Goal: Navigation & Orientation: Find specific page/section

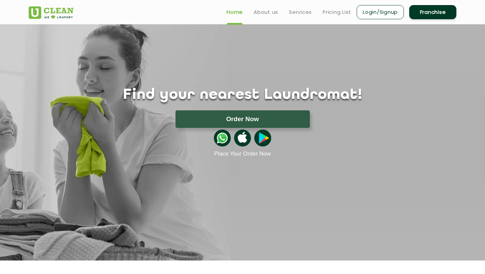
click at [155, 37] on div "Find your nearest Laundromat! Please select the location Order Now Place Your O…" at bounding box center [243, 90] width 438 height 133
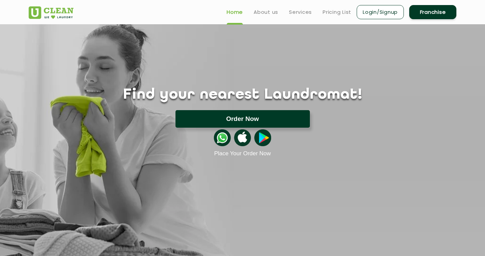
click at [252, 122] on button "Order Now" at bounding box center [242, 119] width 134 height 18
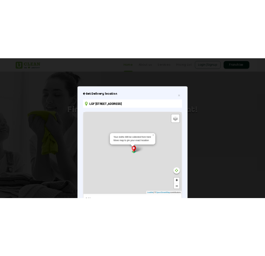
scroll to position [47, 0]
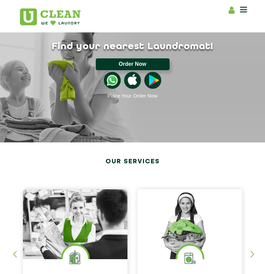
click at [137, 61] on button "Order Now" at bounding box center [133, 64] width 74 height 12
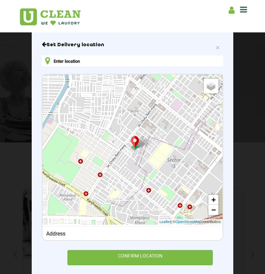
scroll to position [35, 0]
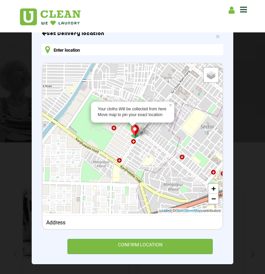
drag, startPoint x: 134, startPoint y: 135, endPoint x: 170, endPoint y: 116, distance: 40.7
click at [166, 116] on div "Your cloths Will be collected from here Move map to pin your exact location ×" at bounding box center [166, 116] width 0 height 0
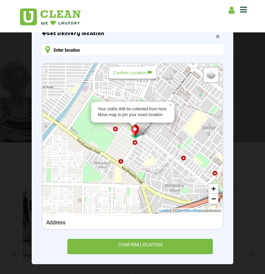
click at [217, 35] on span "×" at bounding box center [218, 36] width 4 height 8
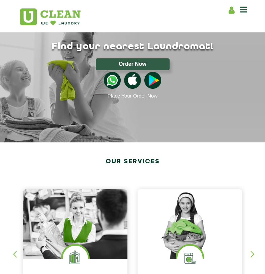
click at [248, 10] on div "Home About us Franchise Services Dry Cleaning Laundry by Kg Premium Laundry Ste…" at bounding box center [132, 16] width 236 height 25
click at [228, 11] on icon at bounding box center [231, 10] width 6 height 8
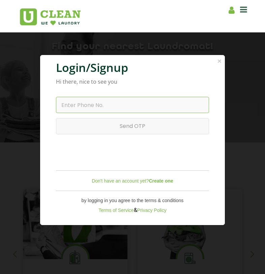
click at [139, 112] on input "text" at bounding box center [132, 105] width 153 height 16
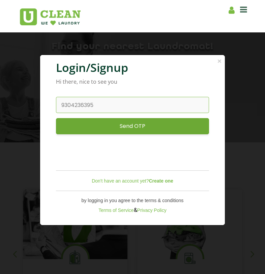
type input "9304236395"
click at [144, 130] on input "Send OTP" at bounding box center [132, 126] width 153 height 16
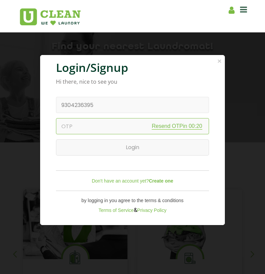
click at [111, 134] on input "text" at bounding box center [132, 126] width 153 height 16
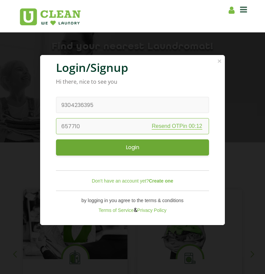
type input "657710"
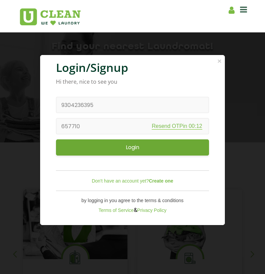
click at [129, 149] on input "Login" at bounding box center [132, 147] width 153 height 16
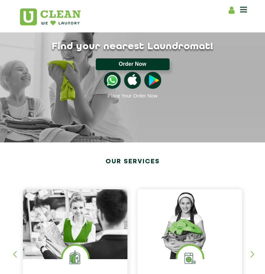
click at [138, 61] on button "Order Now" at bounding box center [133, 64] width 74 height 12
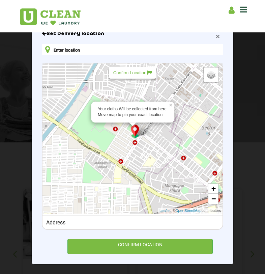
click at [217, 35] on span "×" at bounding box center [218, 36] width 4 height 8
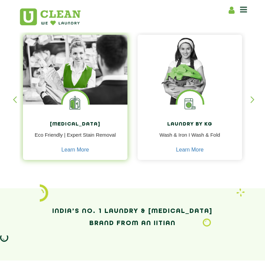
scroll to position [0, 0]
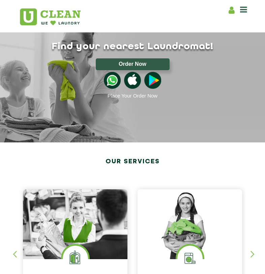
click at [243, 8] on icon at bounding box center [243, 9] width 7 height 8
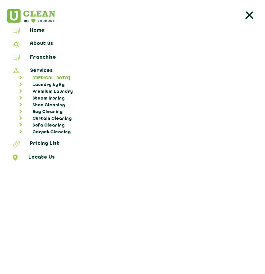
click at [45, 76] on link "[MEDICAL_DATA]" at bounding box center [135, 78] width 253 height 7
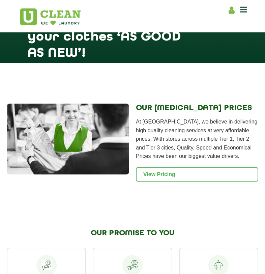
scroll to position [859, 0]
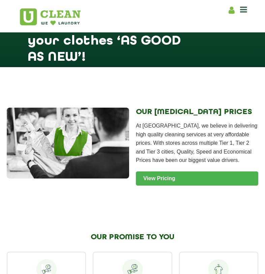
click at [160, 185] on link "View Pricing" at bounding box center [197, 178] width 122 height 14
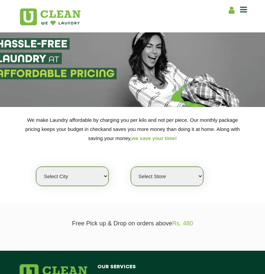
scroll to position [58, 0]
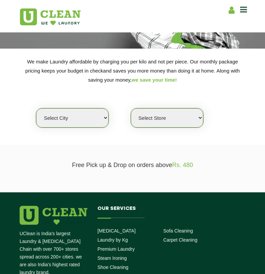
click at [84, 120] on select "Select city Aalo Agartala Agra Ahmedabad Akola Aligarh Alwar - UClean Select Am…" at bounding box center [72, 117] width 72 height 19
select select "44"
click at [36, 108] on select "Select city Aalo Agartala Agra Ahmedabad Akola Aligarh Alwar - UClean Select Am…" at bounding box center [72, 117] width 72 height 19
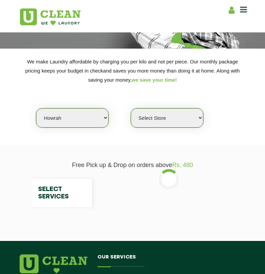
select select "0"
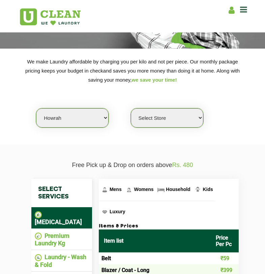
click at [72, 124] on select "Select city Aalo Agartala Agra Ahmedabad Akola Aligarh Alwar - UClean Select Am…" at bounding box center [72, 117] width 72 height 19
select select "162"
click at [36, 108] on select "Select city Aalo Agartala Agra Ahmedabad Akola Aligarh Alwar - UClean Select Am…" at bounding box center [72, 117] width 72 height 19
click at [162, 121] on select "Select Store UCLEAN MANDIRTALLA" at bounding box center [167, 117] width 72 height 19
select select "484"
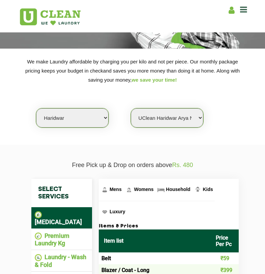
click at [131, 108] on select "Select Store UClean Haridwar Arya Nagar UClean Shivalik Nagar" at bounding box center [167, 117] width 72 height 19
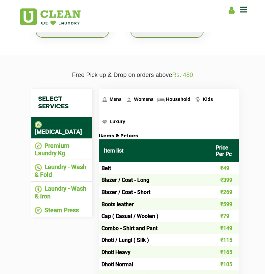
scroll to position [164, 0]
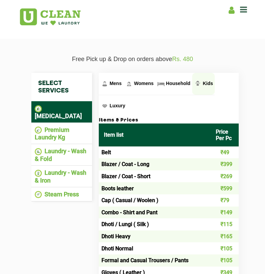
click at [199, 82] on img at bounding box center [197, 83] width 8 height 8
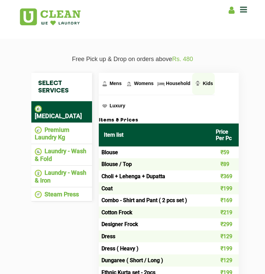
click at [199, 82] on img at bounding box center [197, 83] width 8 height 8
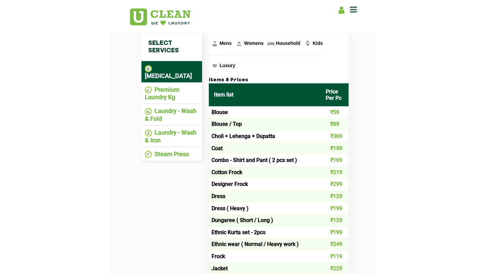
scroll to position [20, 0]
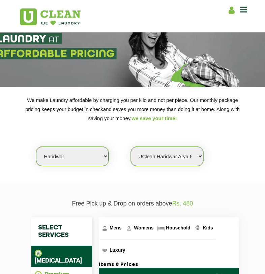
click at [240, 9] on icon at bounding box center [243, 9] width 7 height 8
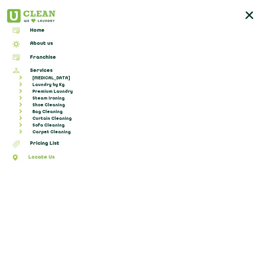
click at [36, 154] on link "Locate Us" at bounding box center [132, 158] width 260 height 8
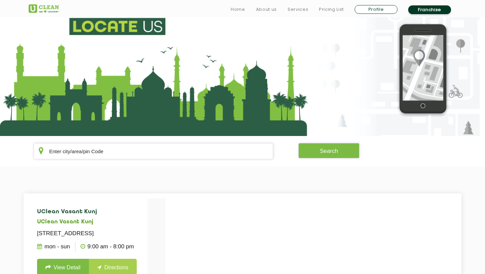
scroll to position [123, 0]
click at [107, 143] on input "text" at bounding box center [153, 151] width 239 height 16
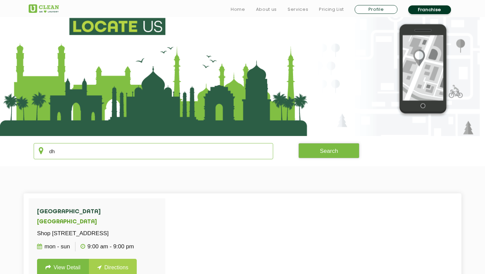
type input "d"
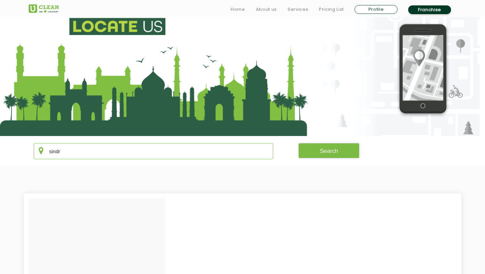
type input "sindri"
drag, startPoint x: 70, startPoint y: 49, endPoint x: 33, endPoint y: 49, distance: 37.4
click at [33, 143] on div "sindri" at bounding box center [154, 151] width 250 height 16
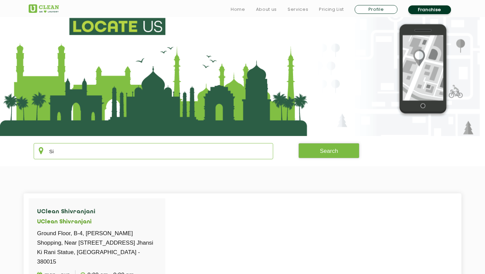
type input "S"
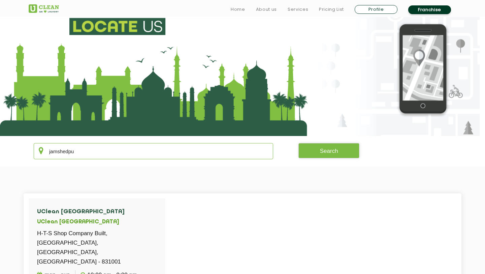
type input "jamshedpur"
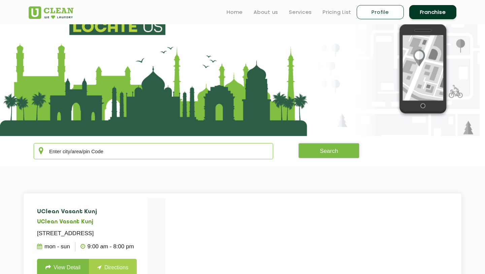
scroll to position [0, 0]
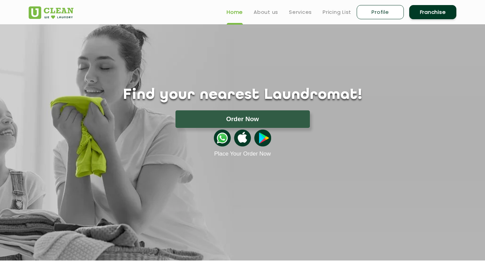
click at [384, 8] on link "Profile" at bounding box center [380, 12] width 47 height 14
select select
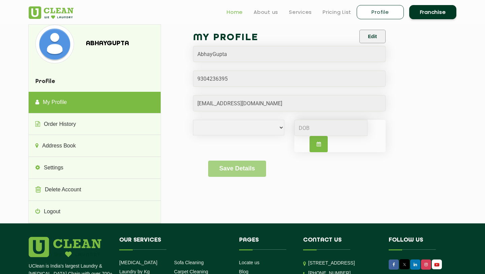
click at [233, 13] on link "Home" at bounding box center [235, 12] width 16 height 8
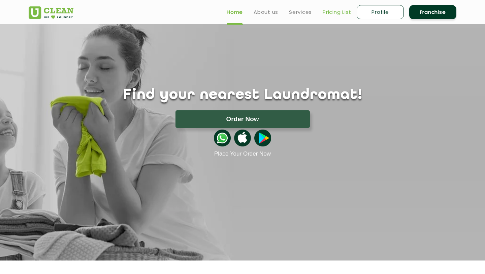
click at [333, 15] on link "Pricing List" at bounding box center [337, 12] width 29 height 8
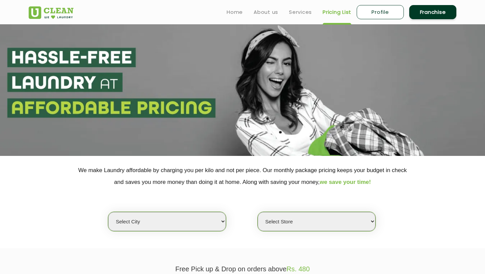
select select "0"
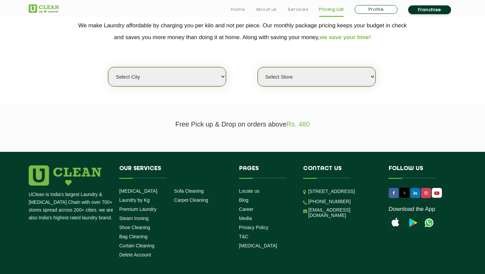
scroll to position [146, 0]
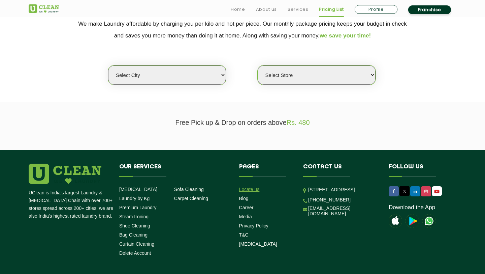
click at [251, 187] on link "Locate us" at bounding box center [249, 188] width 21 height 5
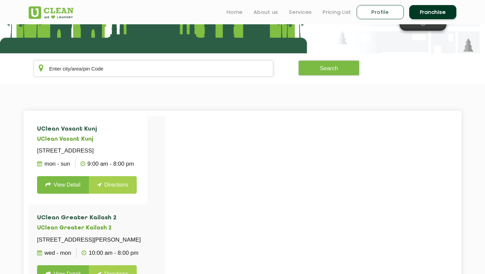
scroll to position [99, 0]
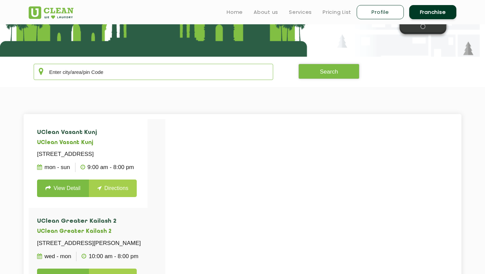
click at [142, 75] on input "text" at bounding box center [153, 72] width 239 height 16
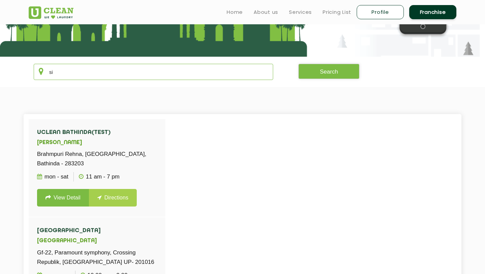
type input "s"
